Goal: Find specific page/section: Find specific page/section

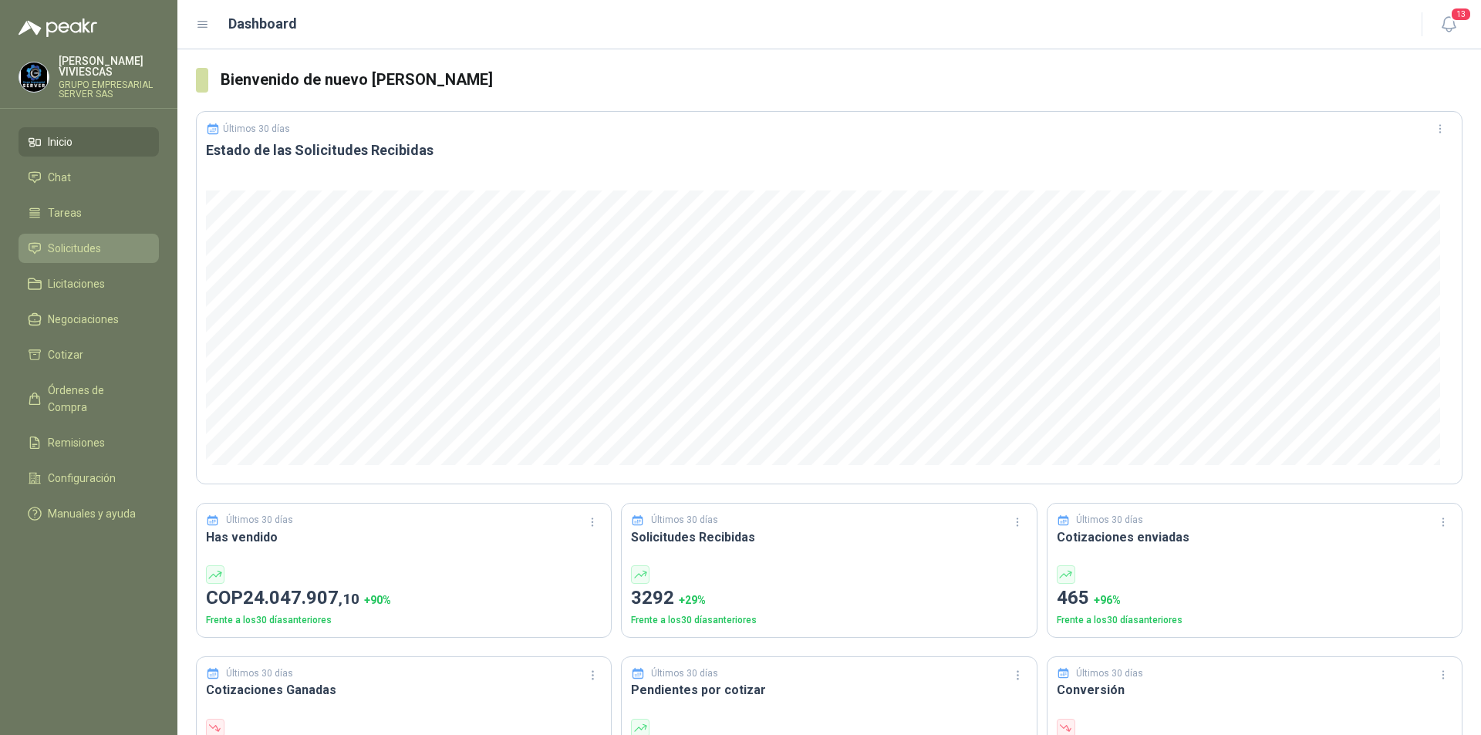
click at [64, 249] on span "Solicitudes" at bounding box center [74, 248] width 53 height 17
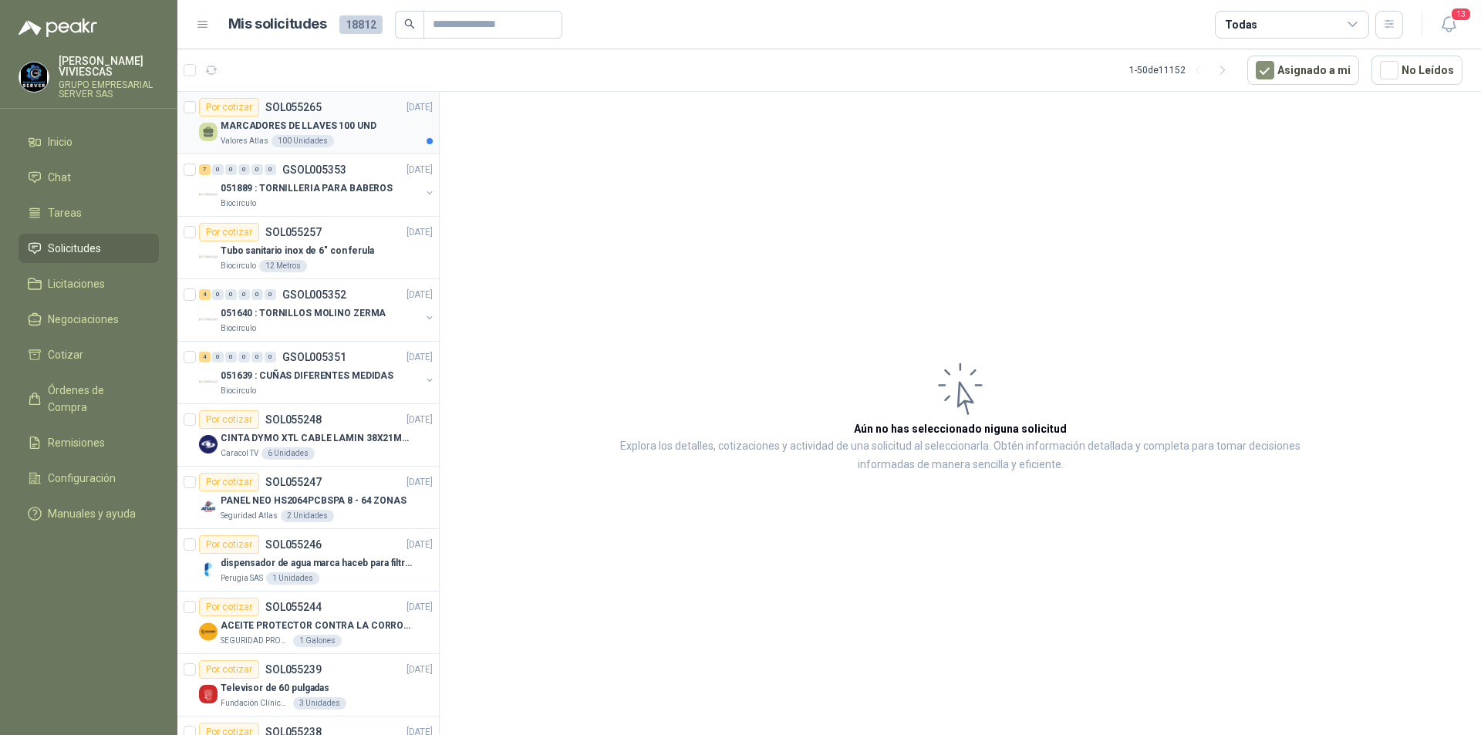
click at [281, 123] on p "MARCADORES DE LLAVES 100 UND" at bounding box center [299, 126] width 156 height 15
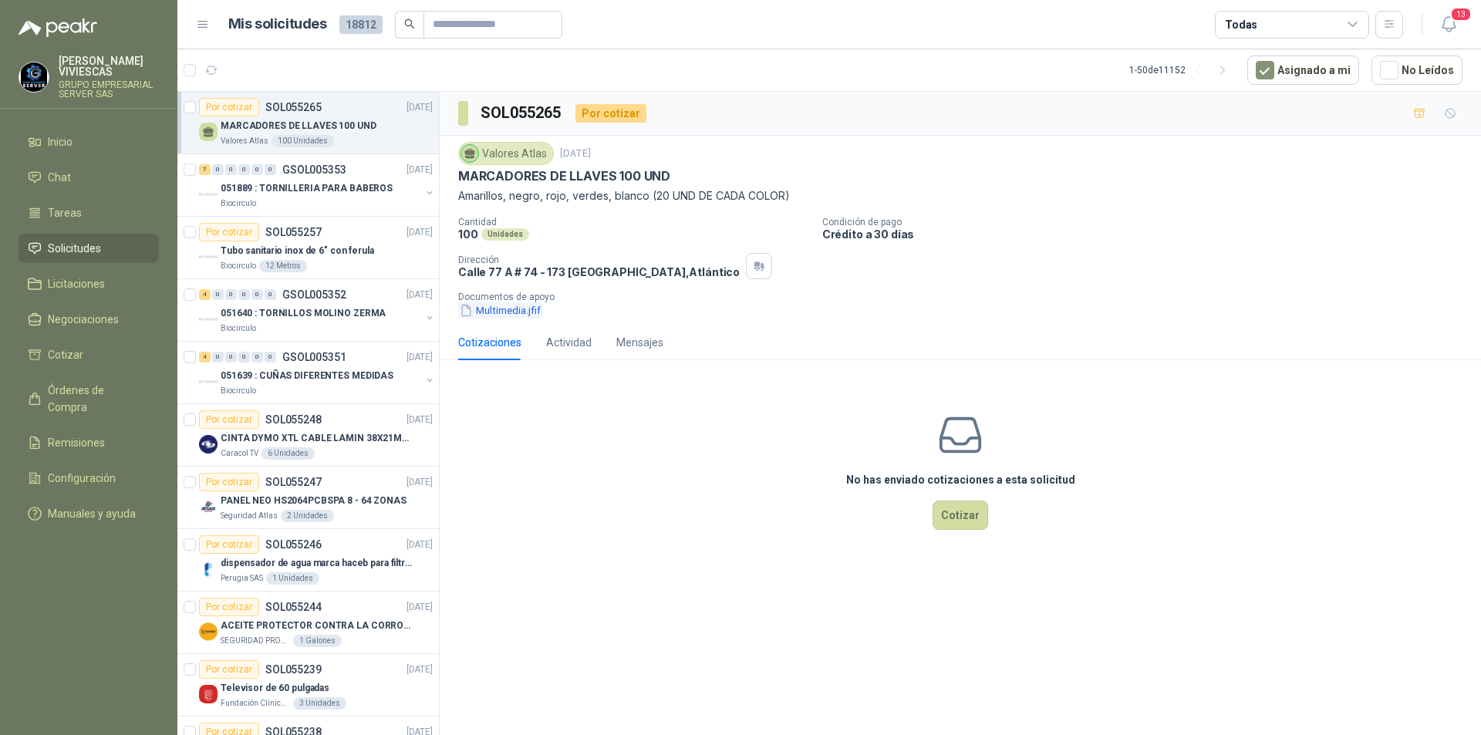
click at [503, 311] on button "Multimedia.jfif" at bounding box center [500, 310] width 84 height 16
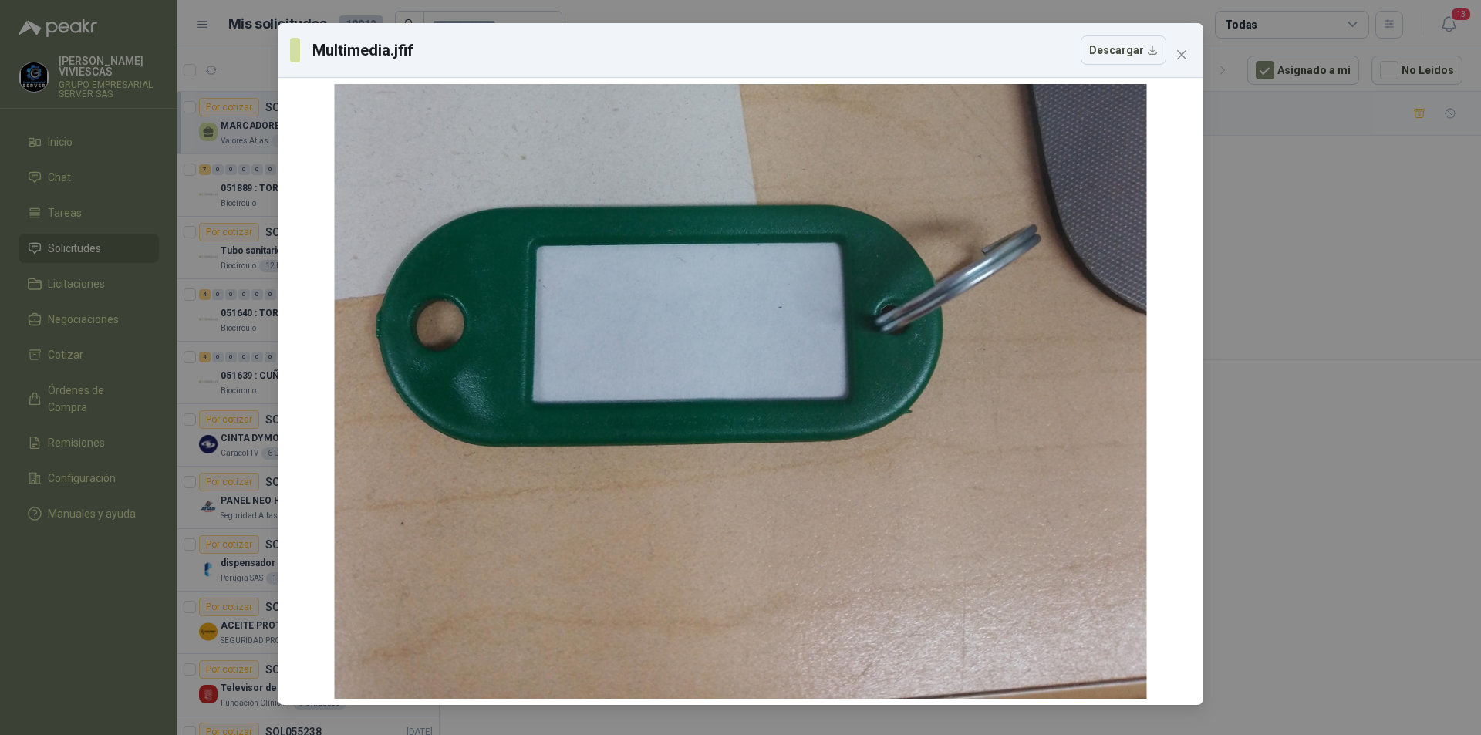
click at [1368, 551] on div "Multimedia.jfif Descargar" at bounding box center [740, 367] width 1481 height 735
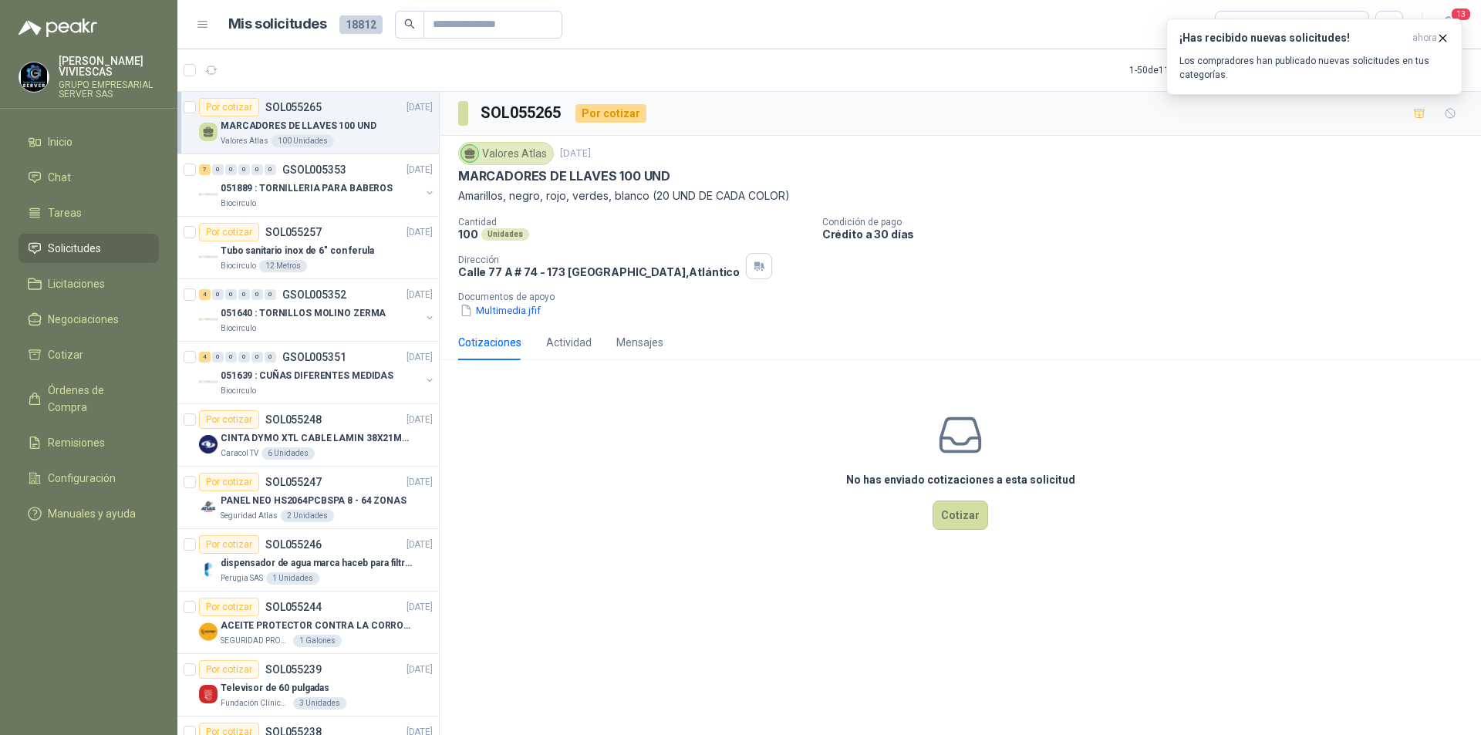
click at [458, 302] on button "Multimedia.jfif" at bounding box center [500, 310] width 84 height 16
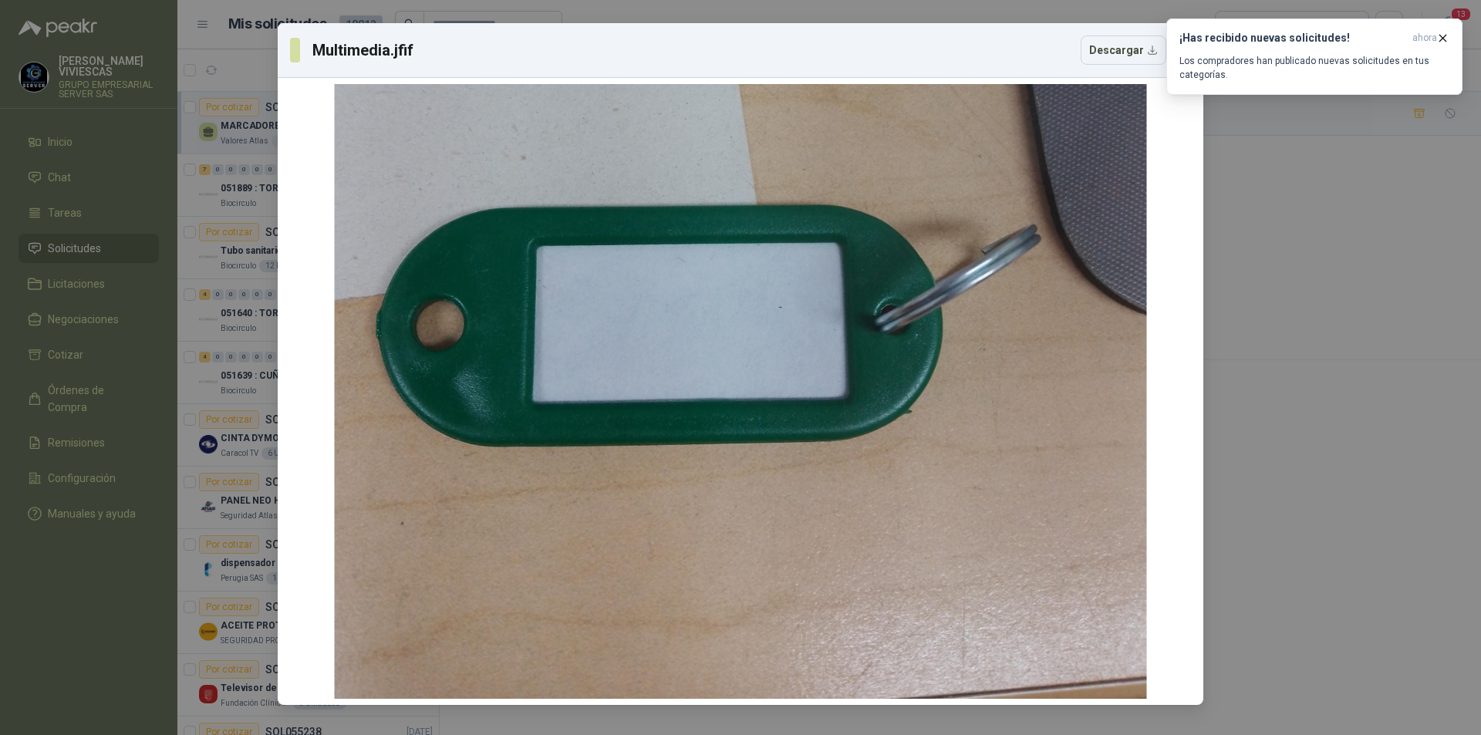
click at [1409, 480] on div "Multimedia.jfif Descargar" at bounding box center [740, 367] width 1481 height 735
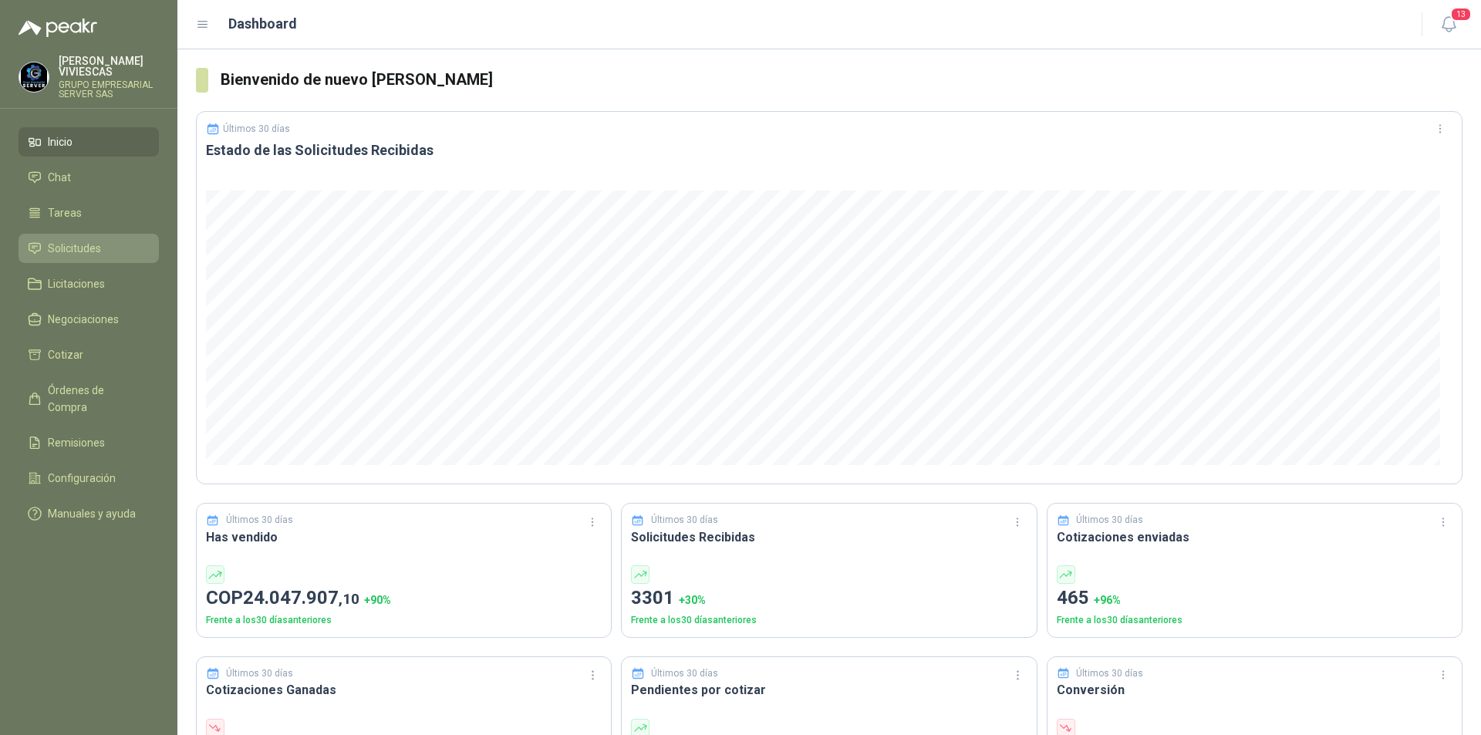
click at [64, 253] on span "Solicitudes" at bounding box center [74, 248] width 53 height 17
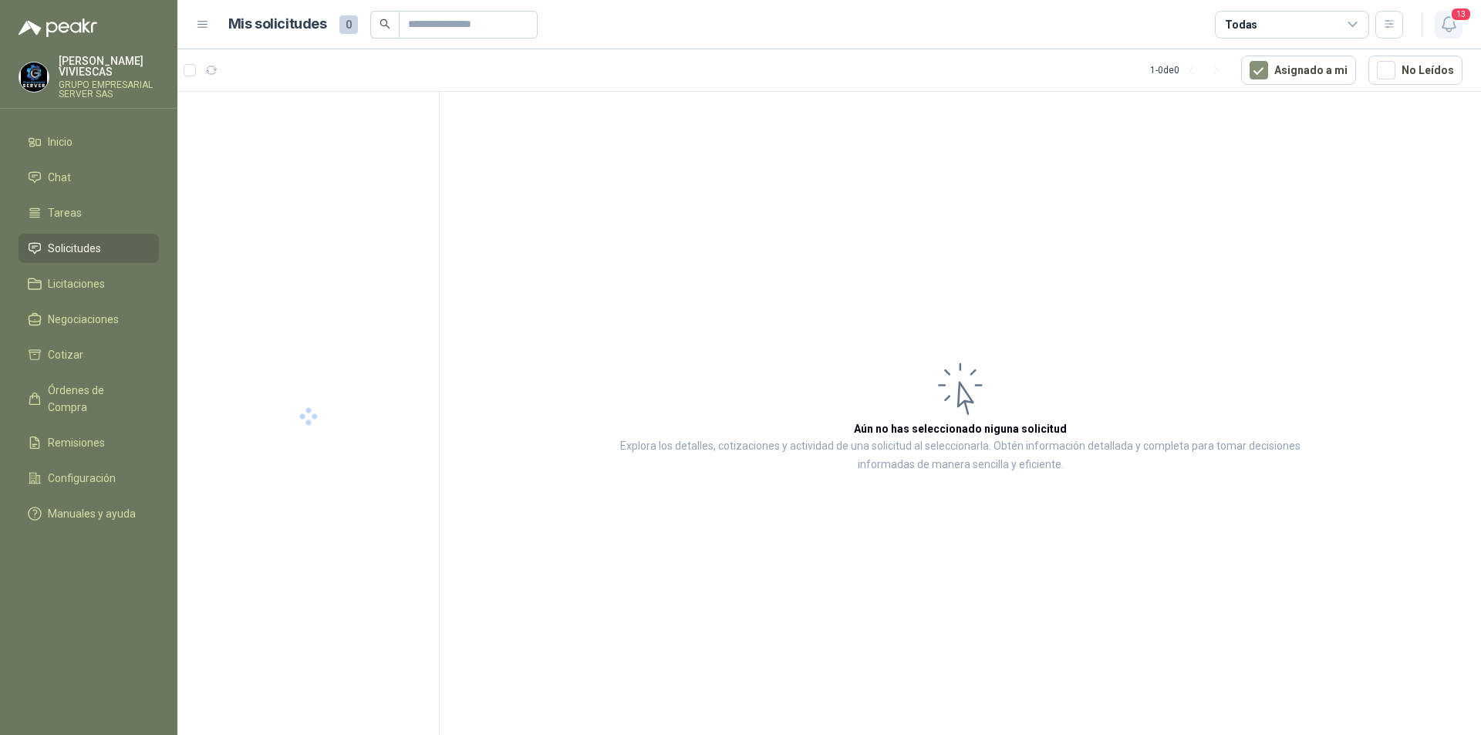
click at [1453, 35] on button "13" at bounding box center [1449, 25] width 28 height 28
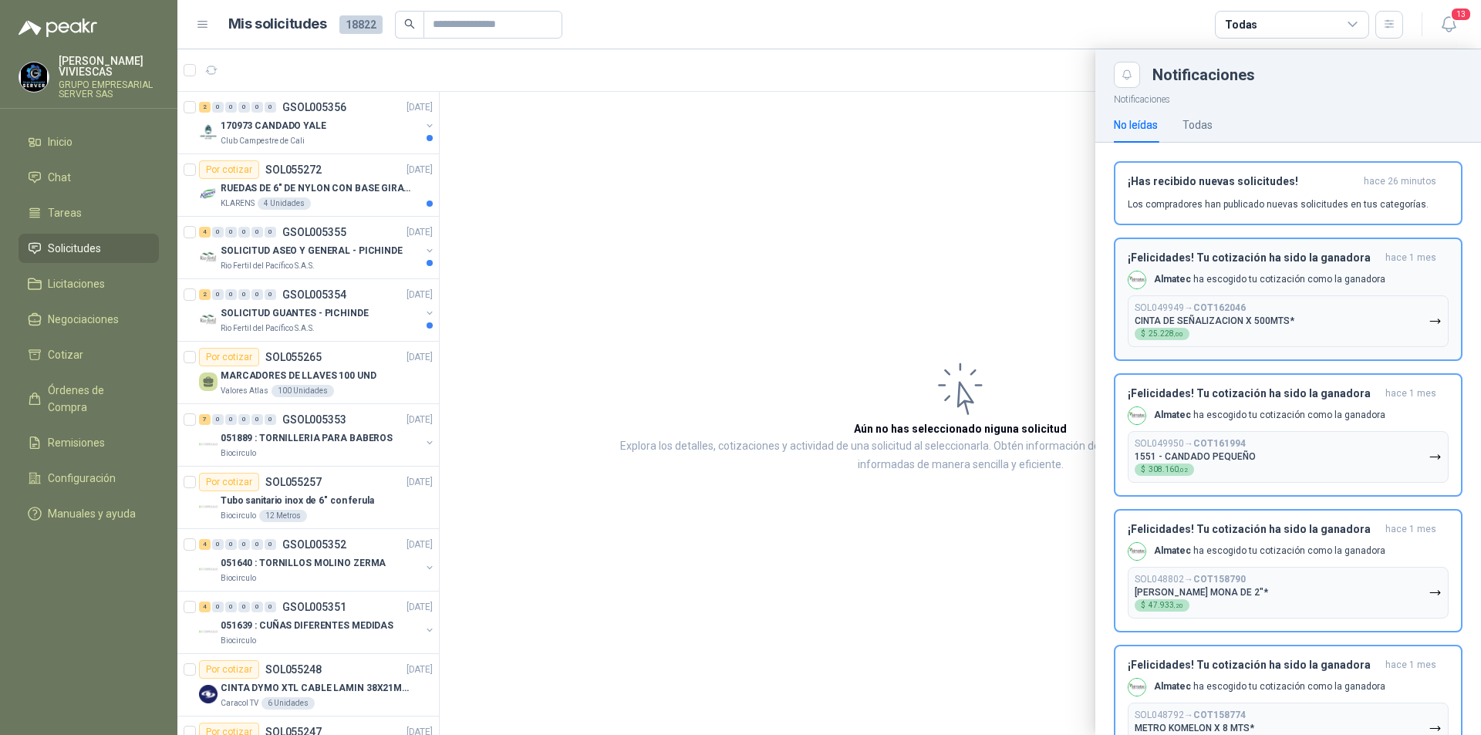
click at [1432, 326] on button "SOL049949 → COT162046 CINTA DE SEÑALIZACION X 500MTS* $ 25.228 ,00" at bounding box center [1288, 321] width 321 height 52
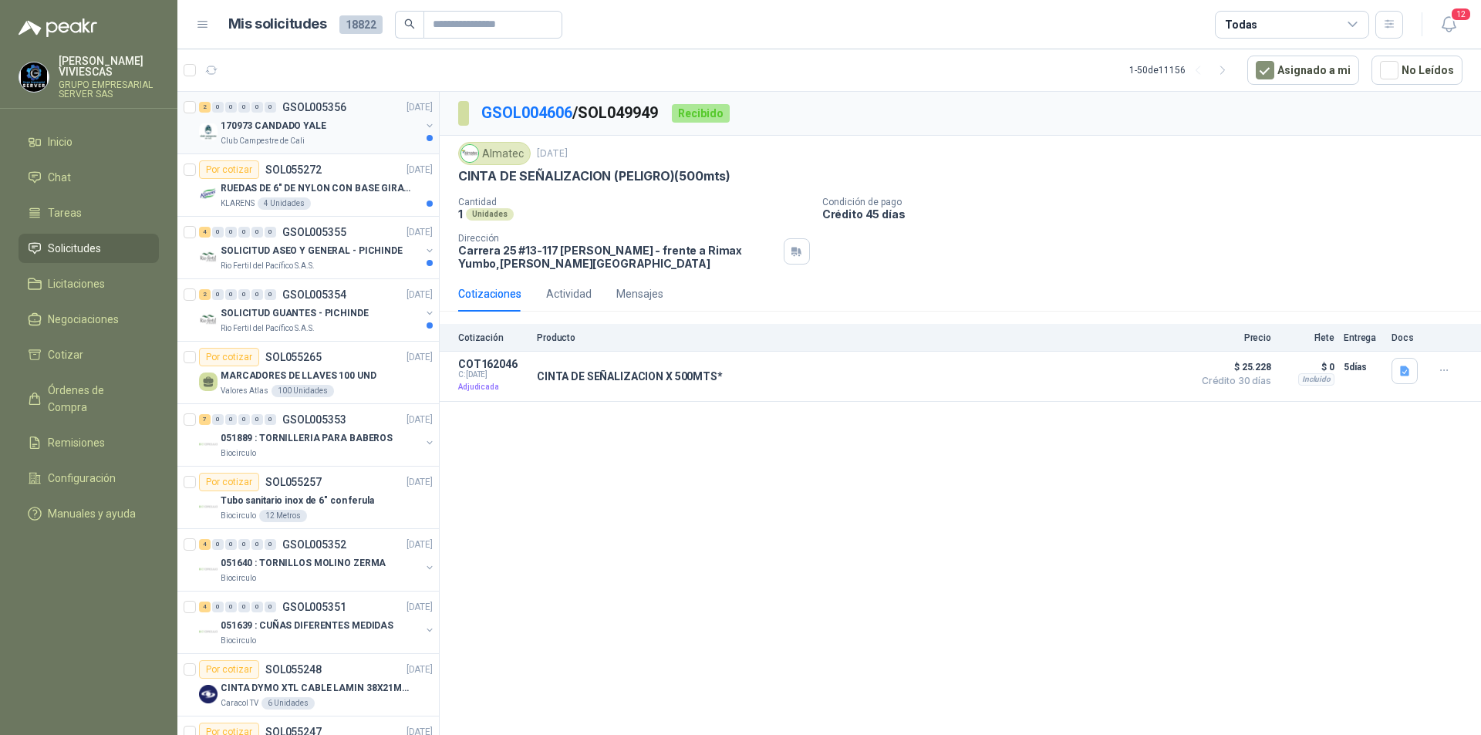
click at [252, 134] on div "170973 CANDADO YALE" at bounding box center [321, 125] width 200 height 19
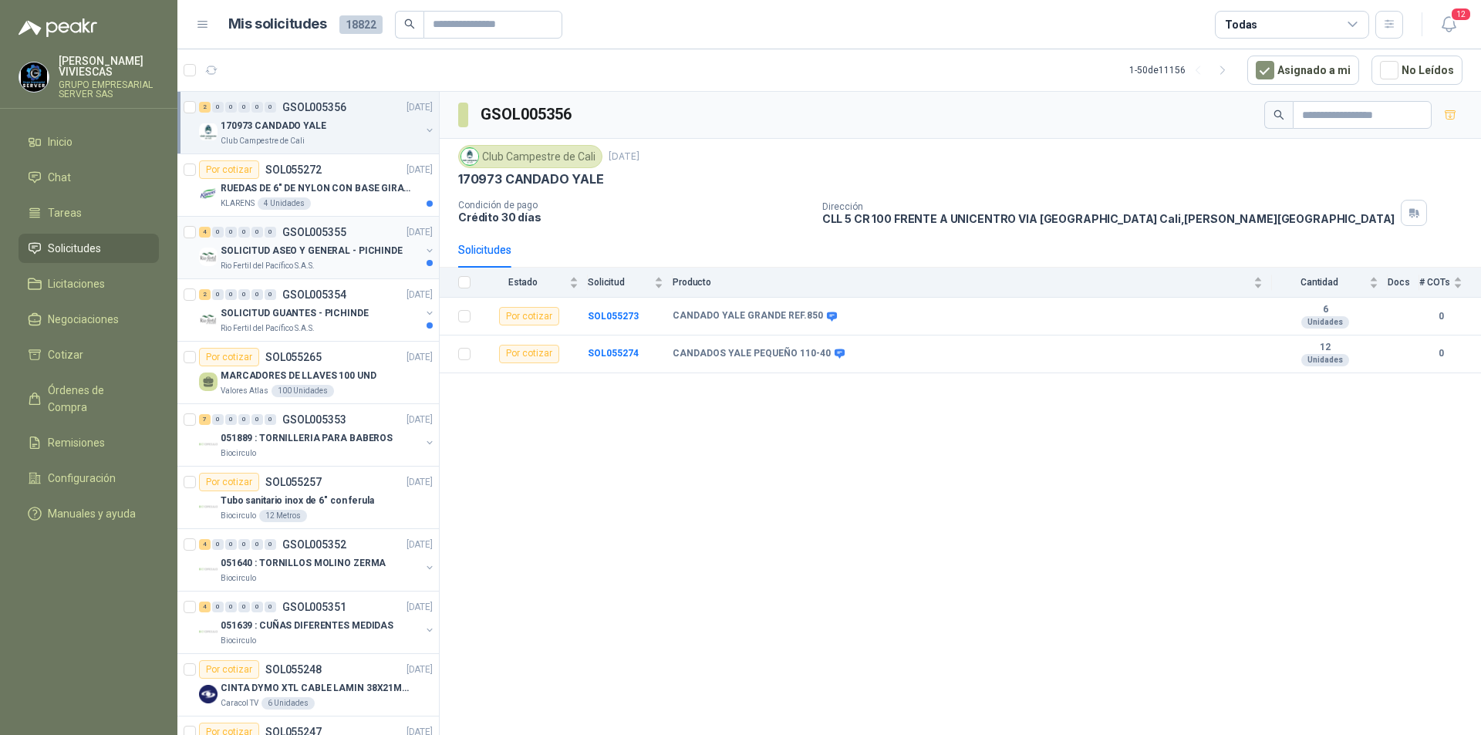
click at [289, 257] on p "SOLICITUD ASEO Y GENERAL - PICHINDE" at bounding box center [312, 251] width 182 height 15
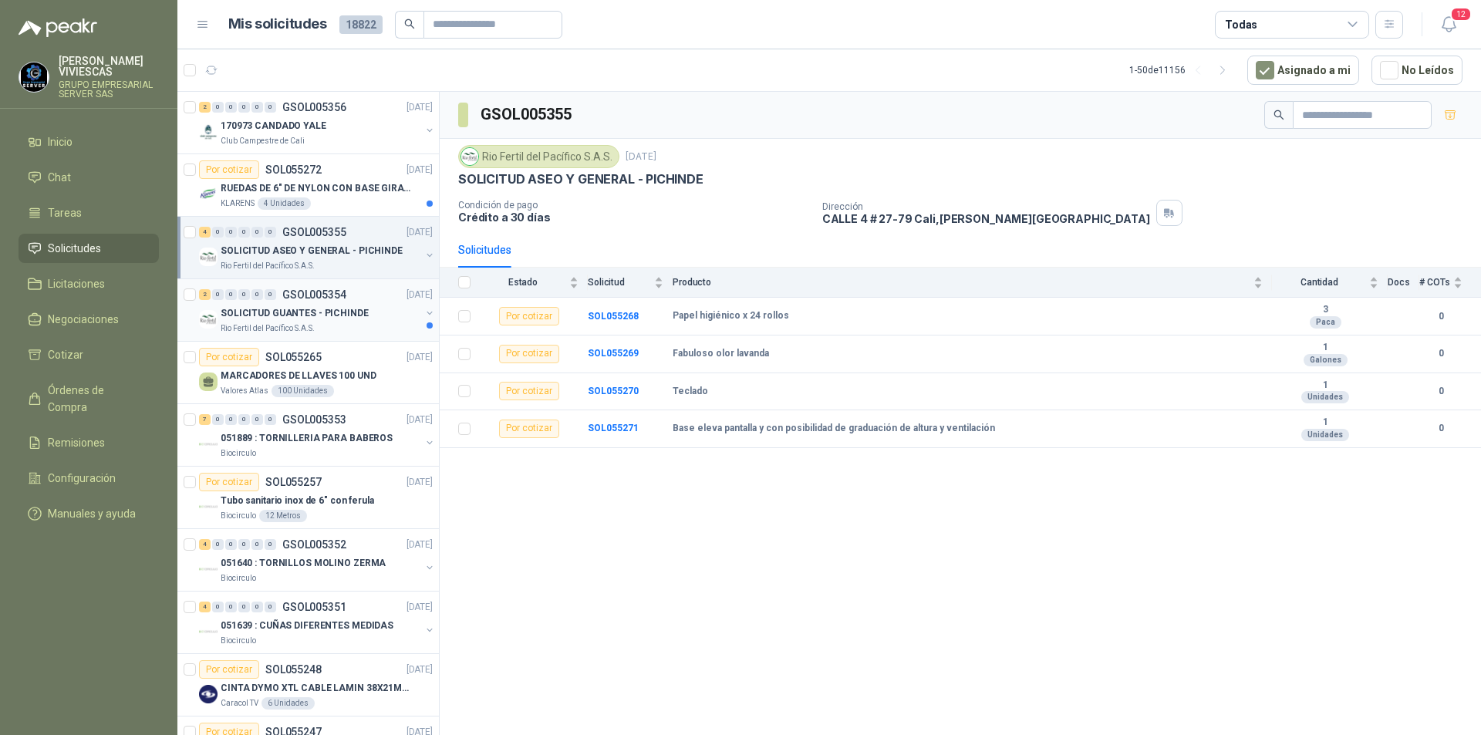
click at [278, 322] on p "Rio Fertil del Pacífico S.A.S." at bounding box center [268, 328] width 94 height 12
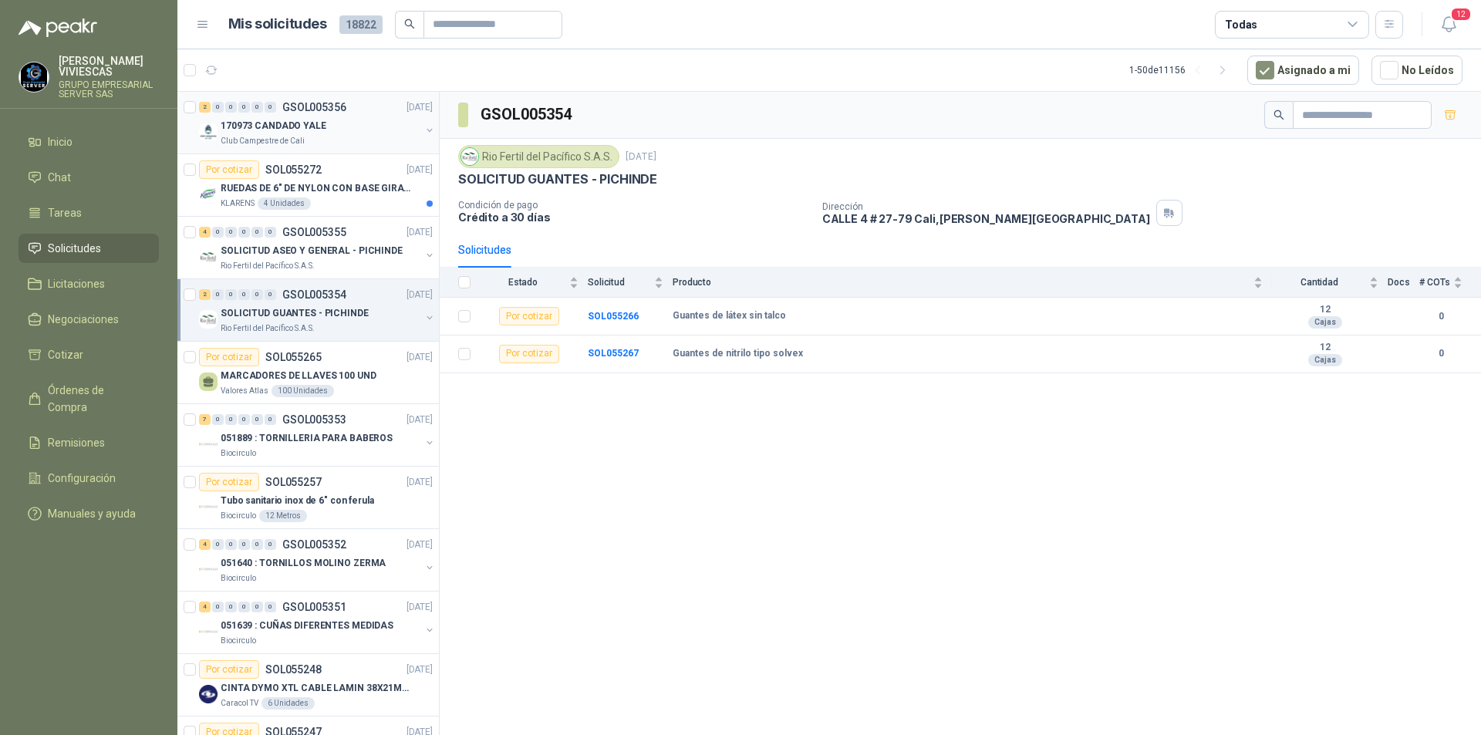
click at [249, 114] on div "2 0 0 0 0 0 GSOL005356 09/09/25" at bounding box center [317, 107] width 237 height 19
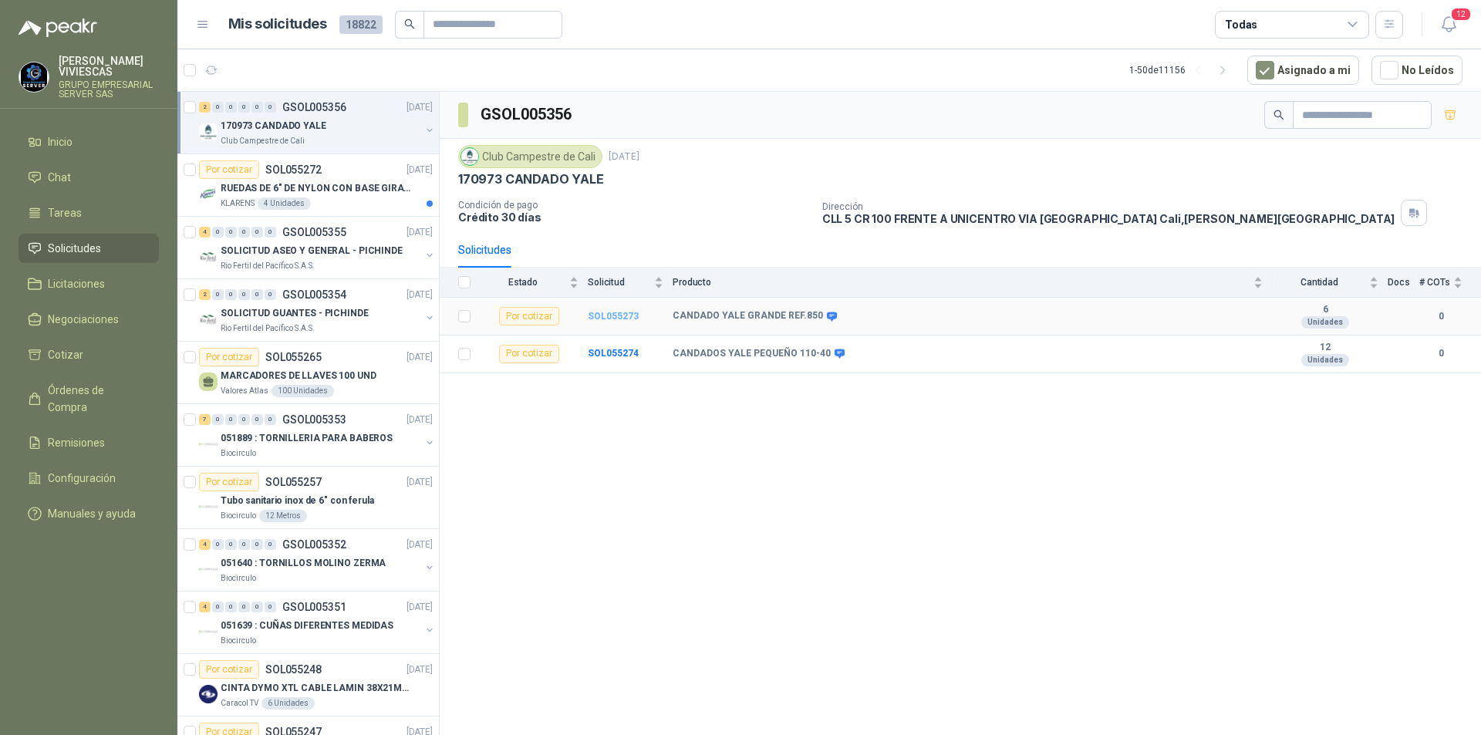
click at [609, 312] on b "SOL055273" at bounding box center [613, 316] width 51 height 11
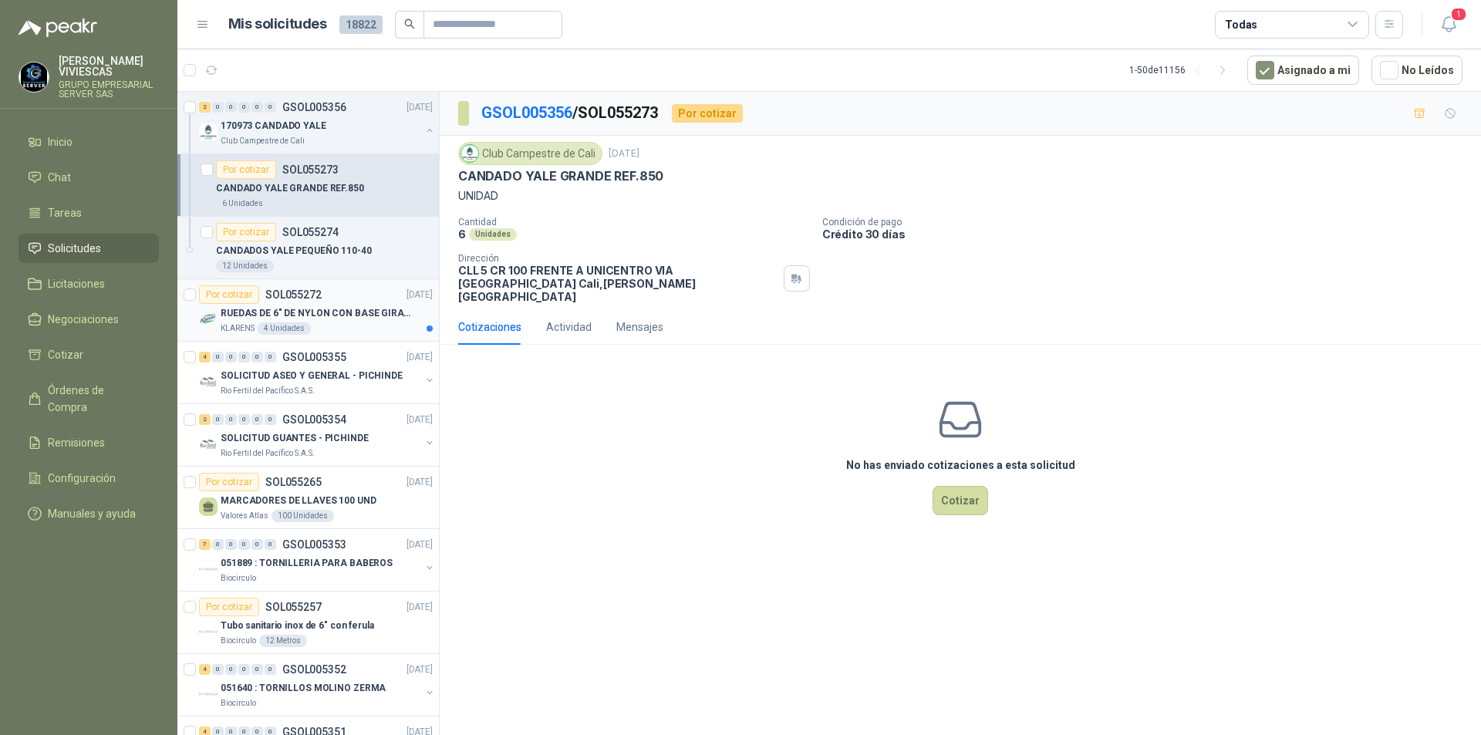
click at [336, 319] on p "RUEDAS DE 6" DE NYLON CON BASE GIRATORIA EN ACERO INOXIDABLE" at bounding box center [317, 313] width 192 height 15
